Goal: Book appointment/travel/reservation

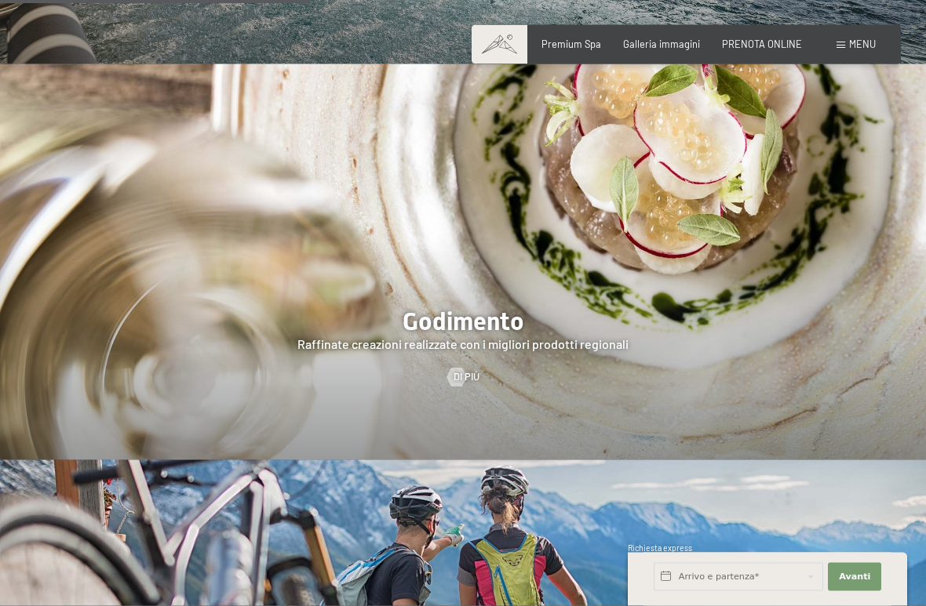
scroll to position [2062, 0]
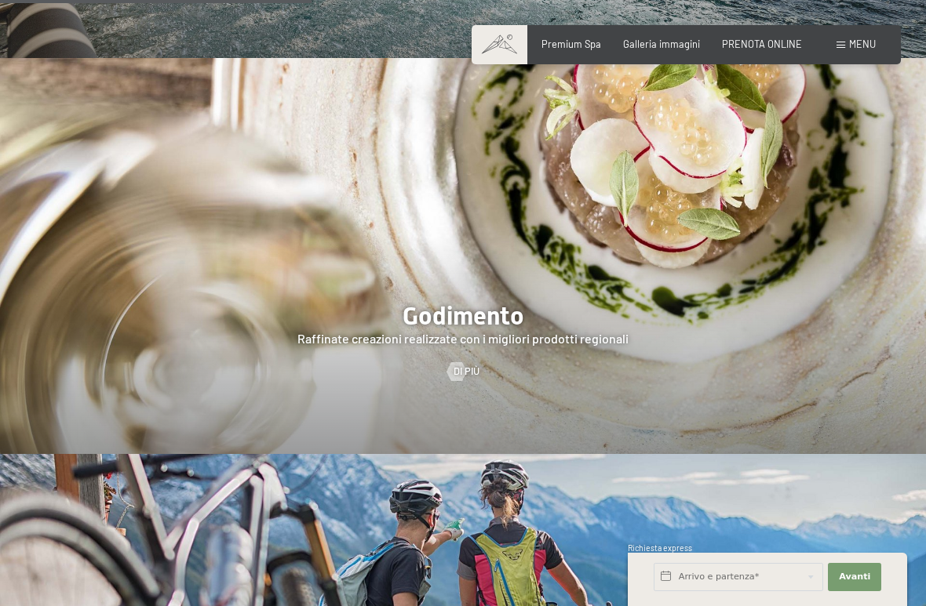
click at [837, 46] on span at bounding box center [840, 45] width 9 height 7
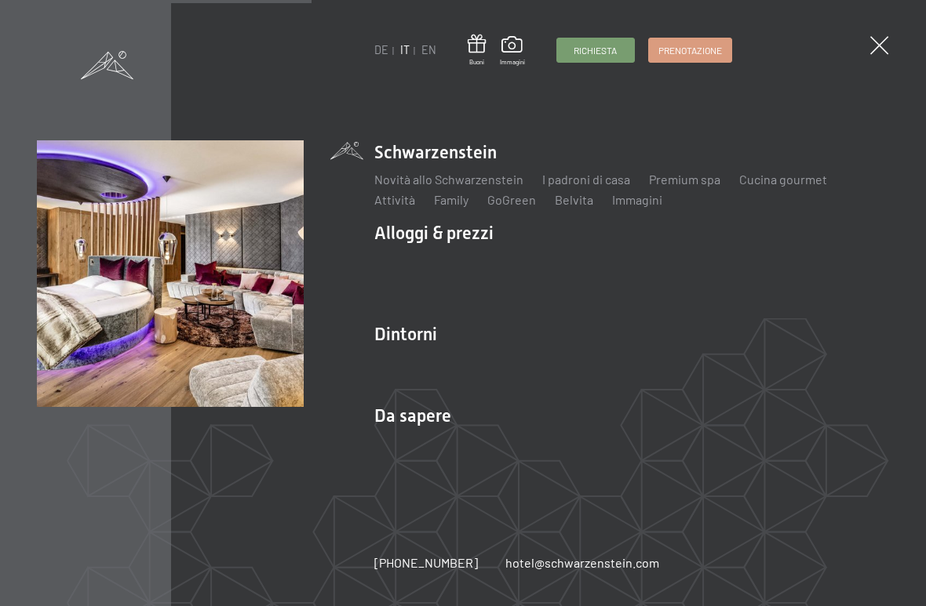
click at [595, 262] on link "Offerte" at bounding box center [597, 260] width 40 height 15
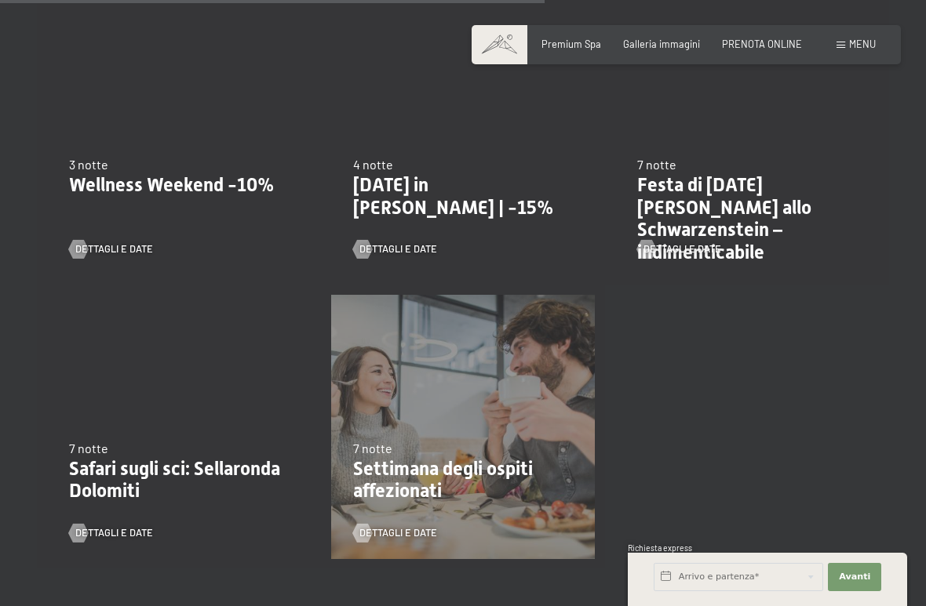
scroll to position [1236, 0]
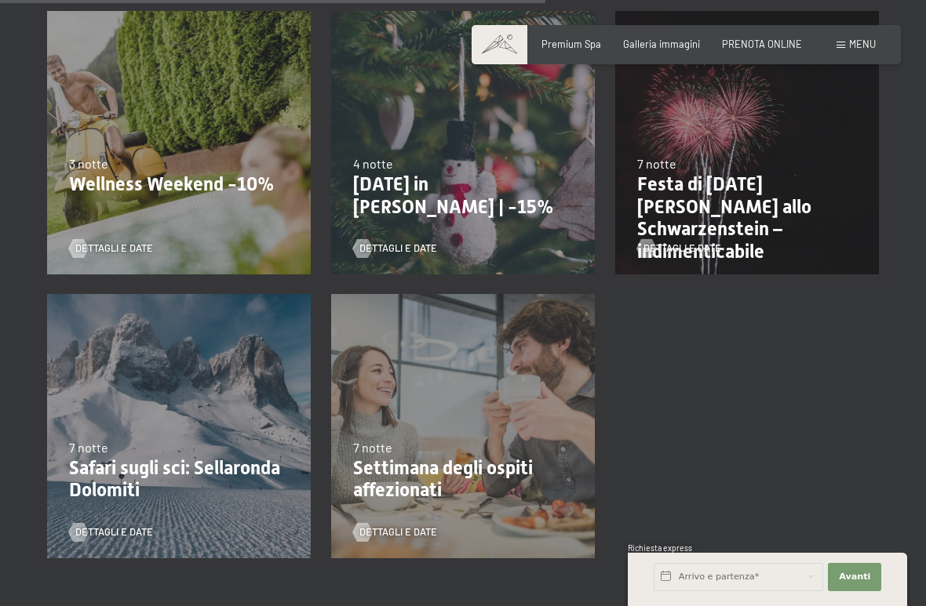
click at [857, 44] on span "Menu" at bounding box center [862, 44] width 27 height 13
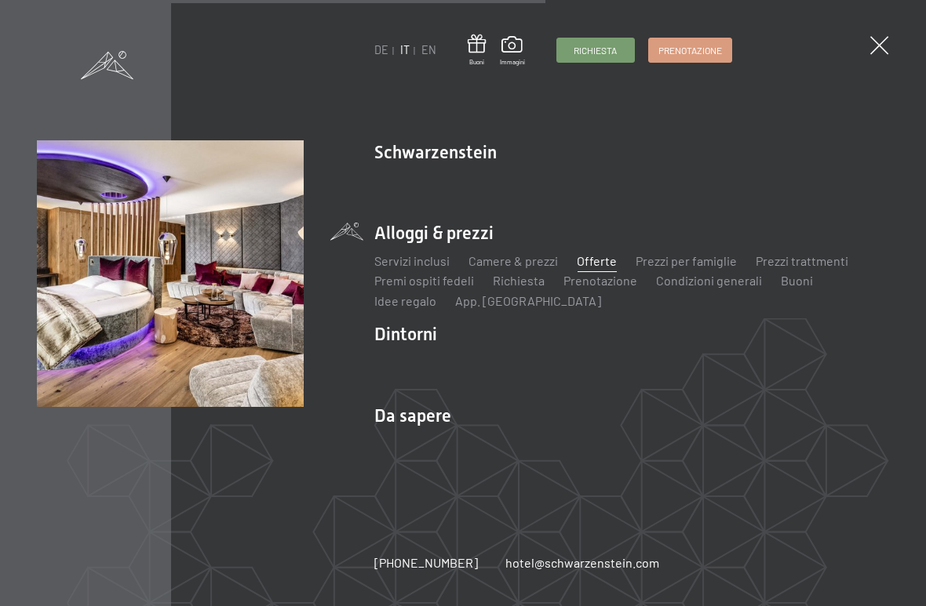
click at [704, 52] on span "Prenotazione" at bounding box center [690, 50] width 64 height 13
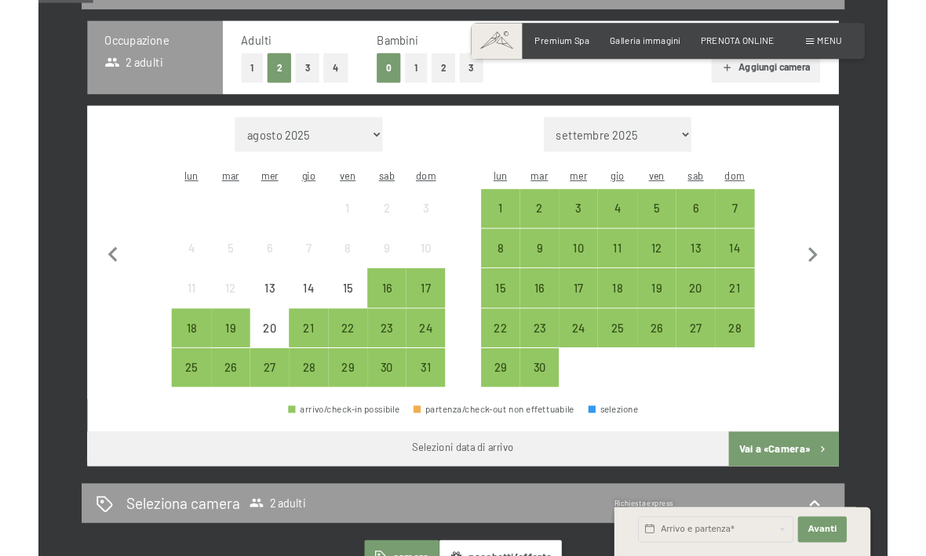
scroll to position [344, 0]
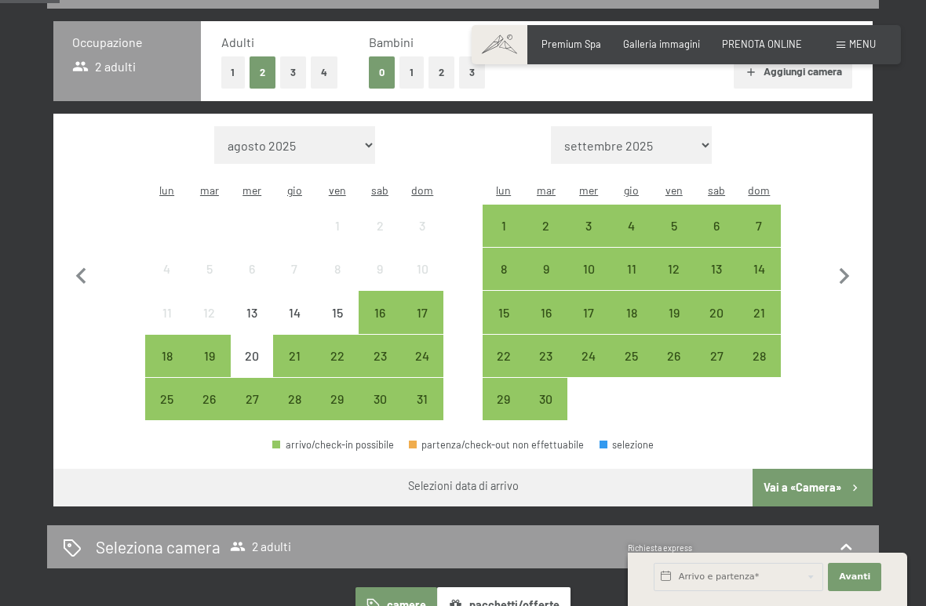
click at [332, 307] on div "15" at bounding box center [337, 326] width 39 height 39
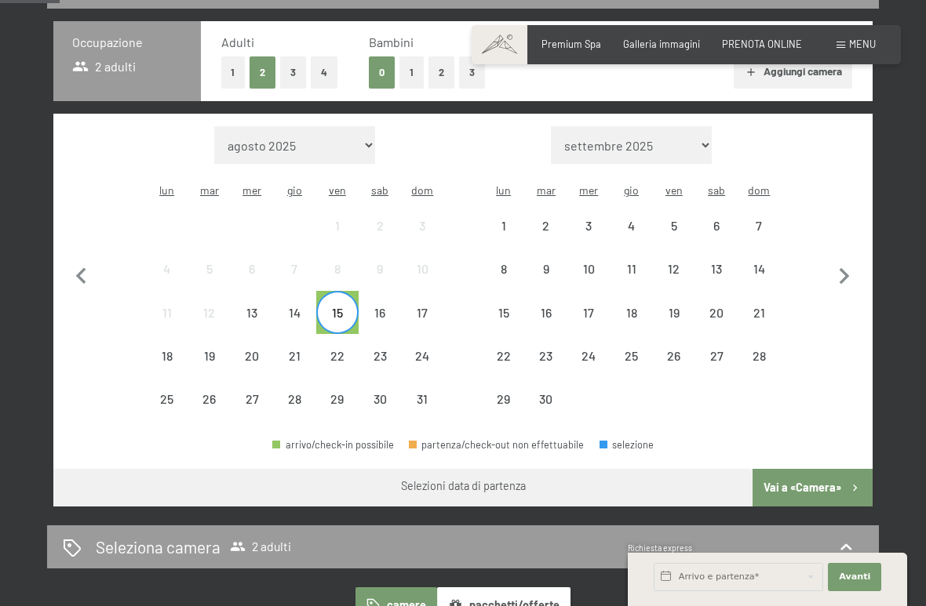
click at [174, 350] on div "18" at bounding box center [166, 369] width 39 height 39
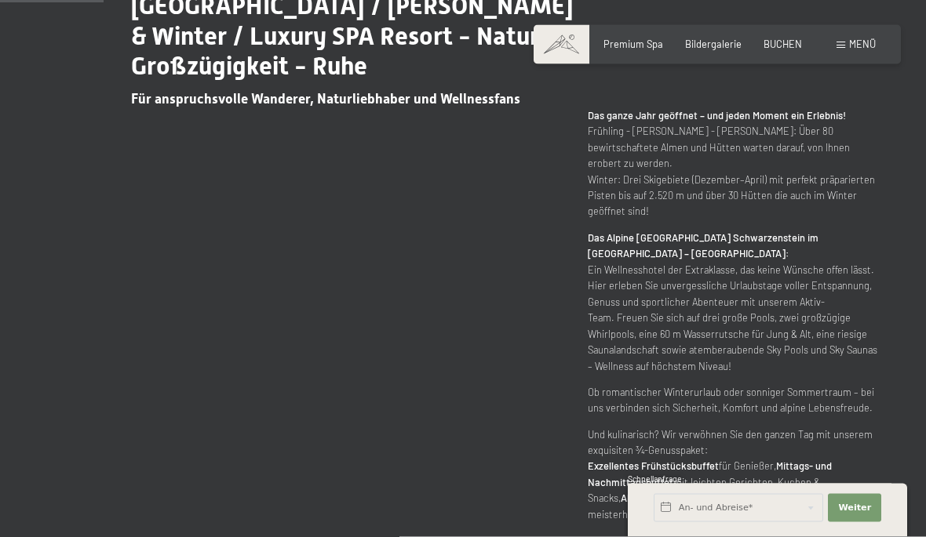
scroll to position [672, 0]
click at [870, 38] on span "Menü" at bounding box center [862, 44] width 27 height 13
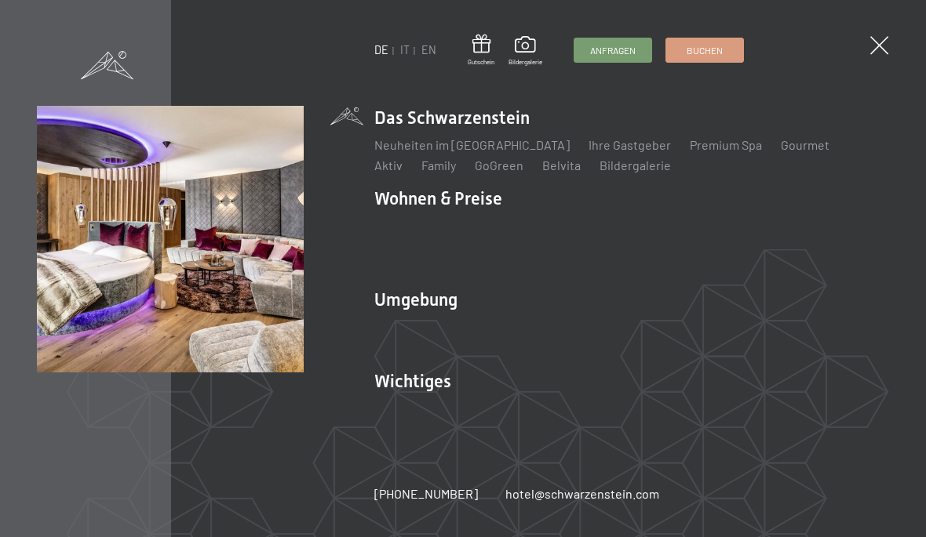
click at [719, 45] on span "Buchen" at bounding box center [704, 50] width 36 height 13
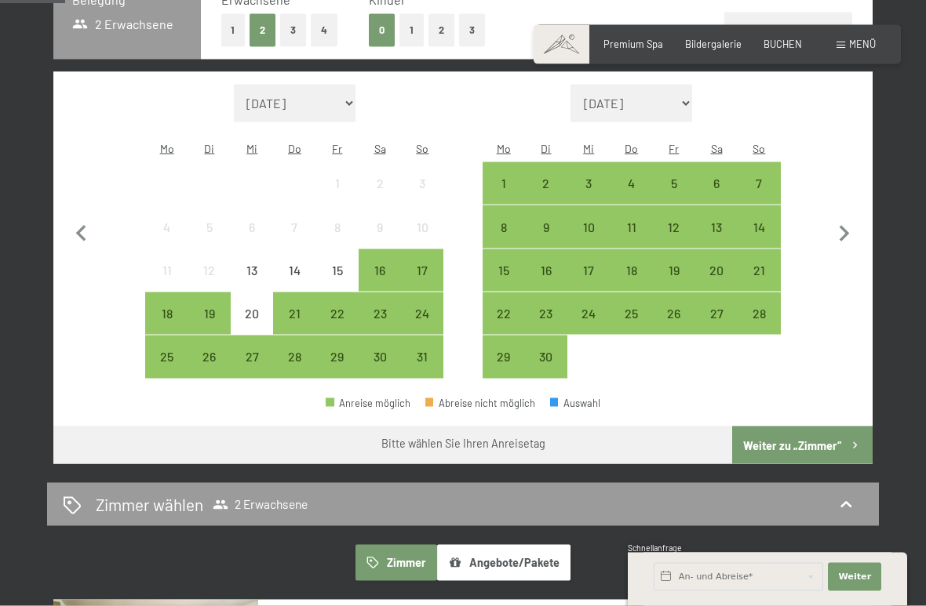
scroll to position [377, 0]
click at [344, 250] on div "15" at bounding box center [337, 269] width 39 height 39
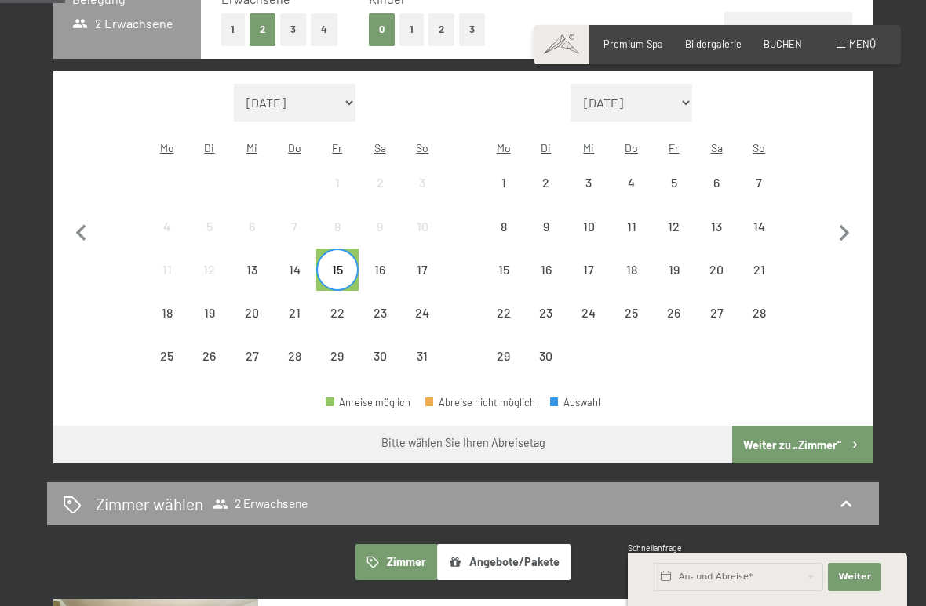
click at [297, 307] on div "21" at bounding box center [294, 326] width 39 height 39
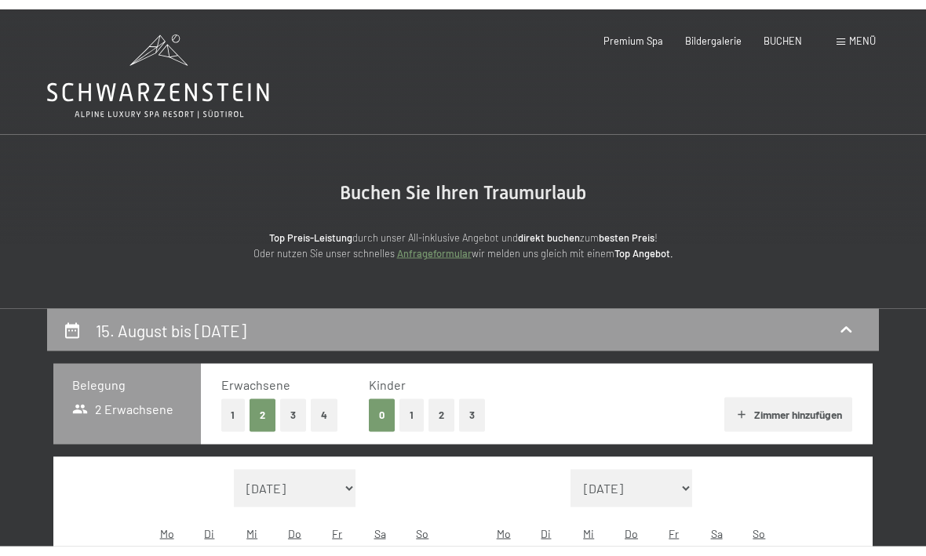
scroll to position [0, 0]
